Goal: Information Seeking & Learning: Learn about a topic

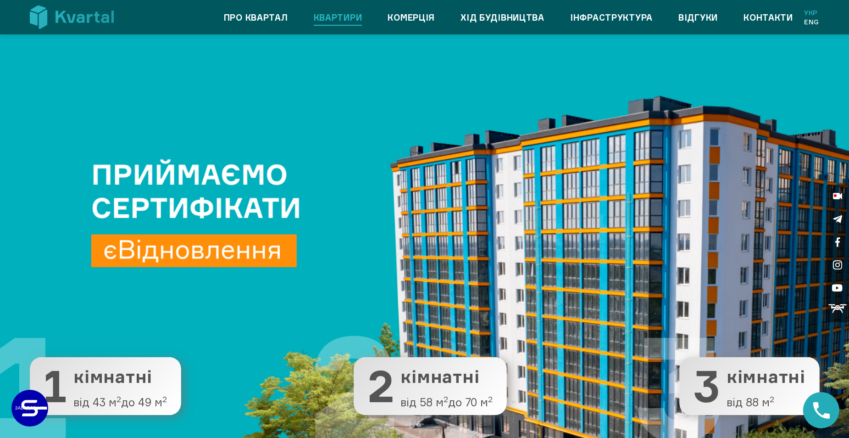
click at [332, 19] on link "Квартири" at bounding box center [338, 17] width 49 height 15
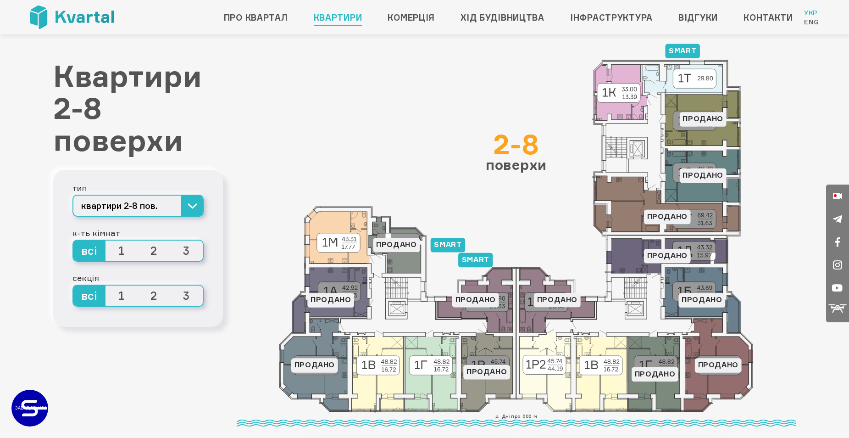
click at [641, 261] on icon at bounding box center [668, 256] width 122 height 34
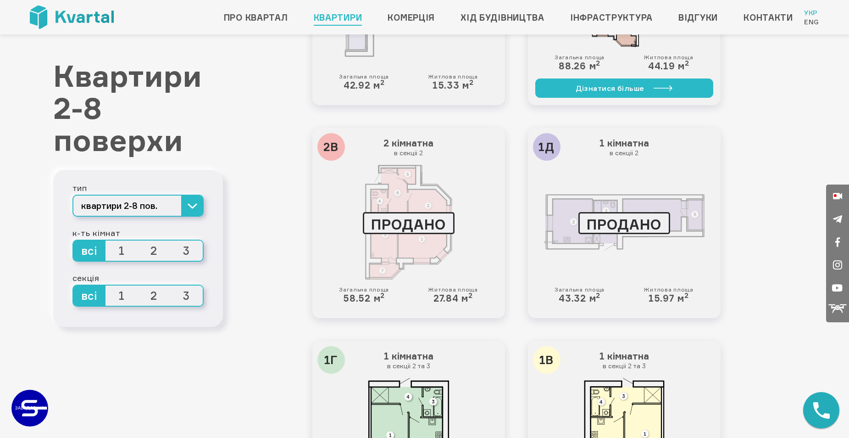
scroll to position [1468, 0]
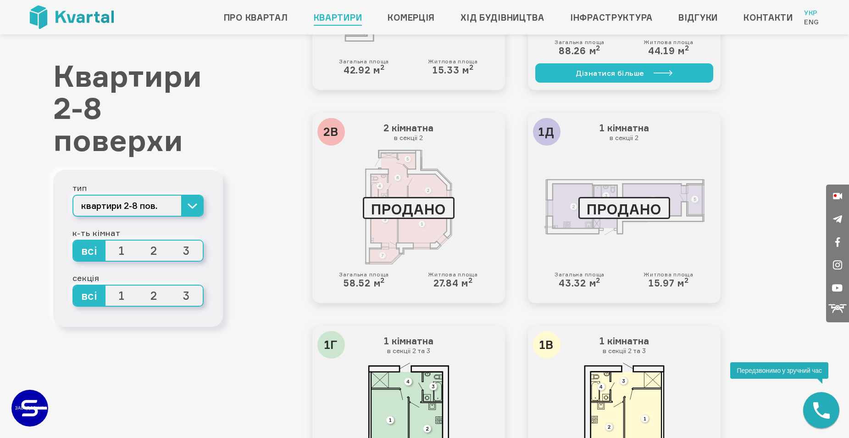
click at [577, 211] on div at bounding box center [624, 207] width 178 height 115
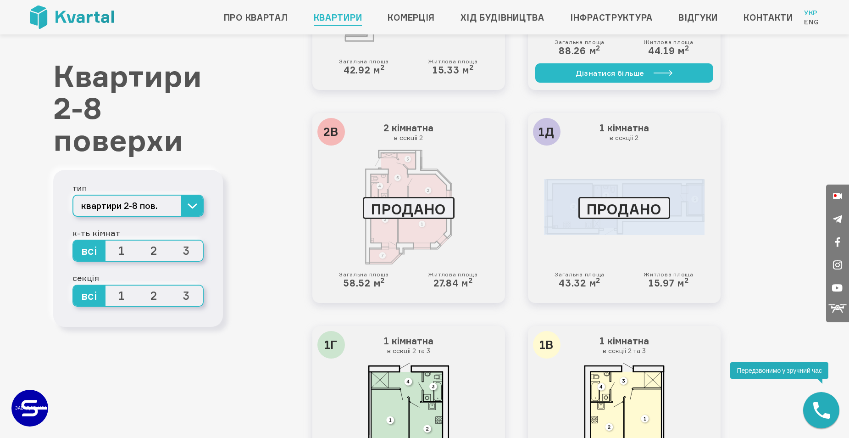
click at [577, 211] on div at bounding box center [624, 207] width 178 height 115
click at [761, 214] on div "1Р2 1 кімнатна в секціі 2 Загальна площа 45.74 м 2 Житлова площа 17.26 м 2 Дізн…" at bounding box center [517, 69] width 560 height 2194
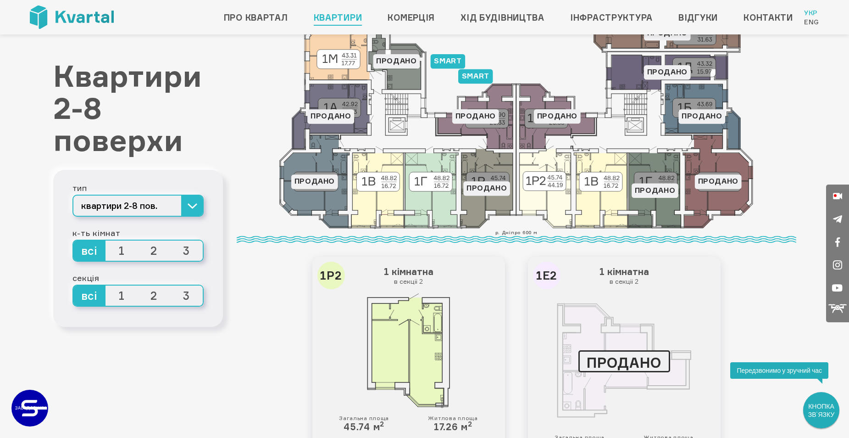
scroll to position [0, 0]
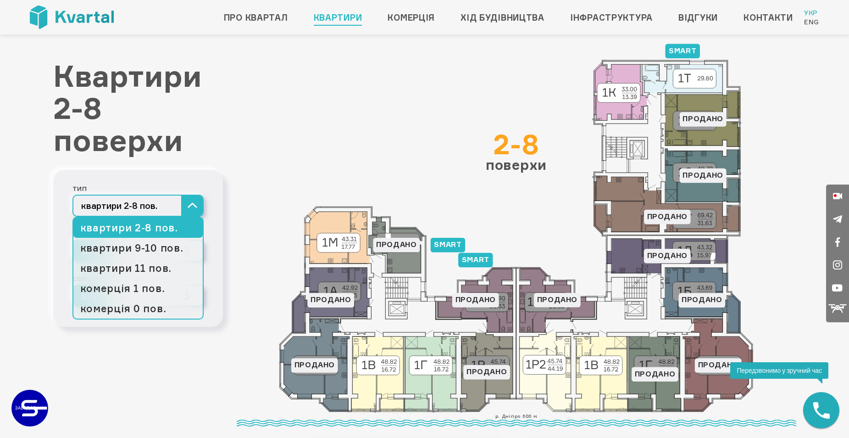
click at [160, 210] on button "квартири 2-8 пов." at bounding box center [137, 206] width 131 height 22
click at [156, 267] on link "квартири 11 пов." at bounding box center [137, 268] width 129 height 20
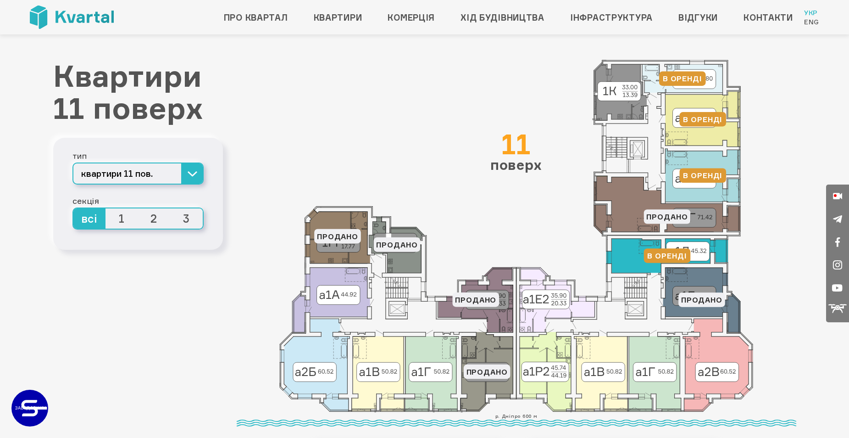
click at [625, 250] on icon at bounding box center [668, 255] width 122 height 34
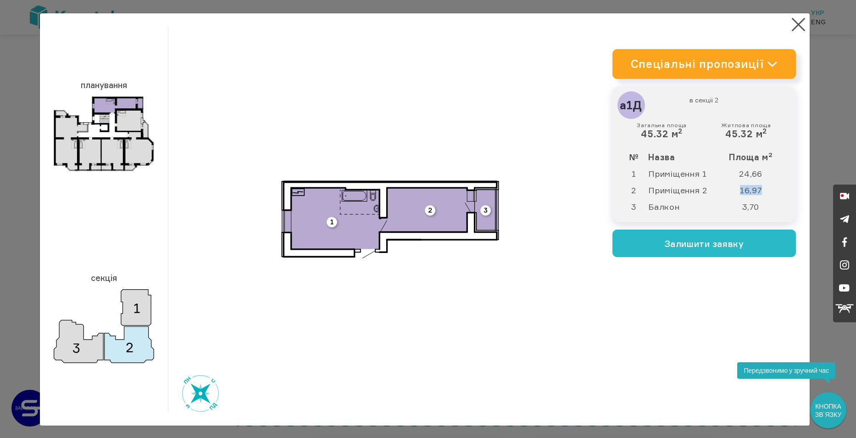
drag, startPoint x: 736, startPoint y: 191, endPoint x: 766, endPoint y: 190, distance: 30.3
click at [766, 190] on td "16,97" at bounding box center [755, 190] width 67 height 17
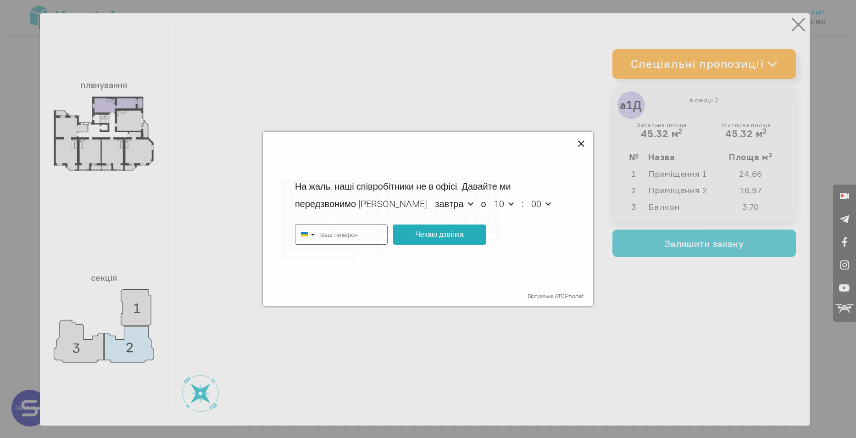
click at [580, 143] on icon at bounding box center [581, 143] width 6 height 6
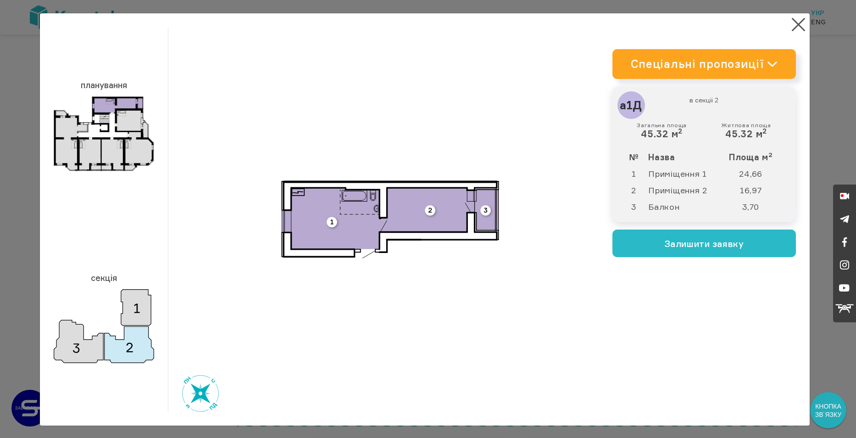
type input "+380"
click at [797, 25] on button "×" at bounding box center [799, 25] width 18 height 18
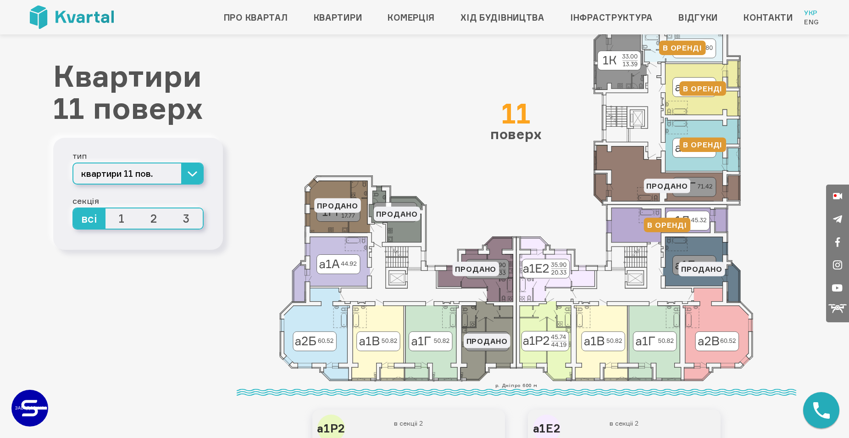
scroll to position [46, 0]
